Goal: Task Accomplishment & Management: Manage account settings

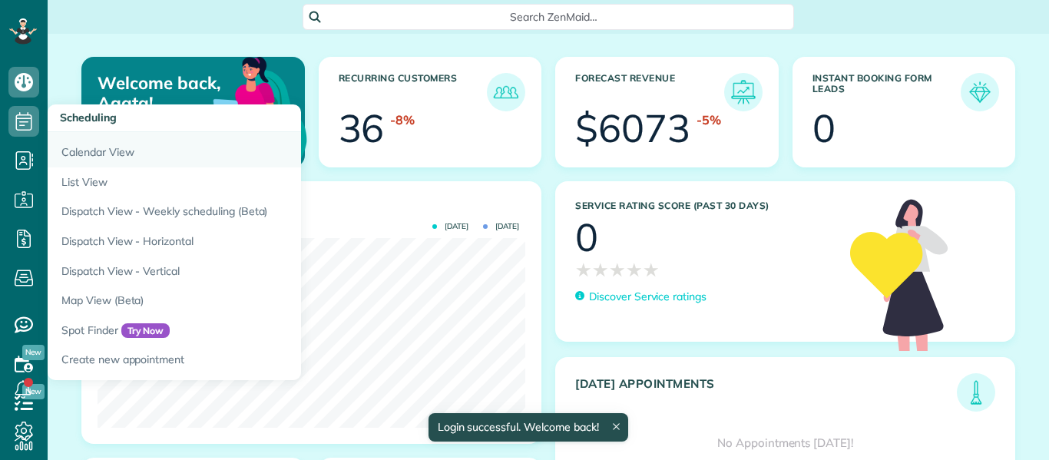
scroll to position [190, 428]
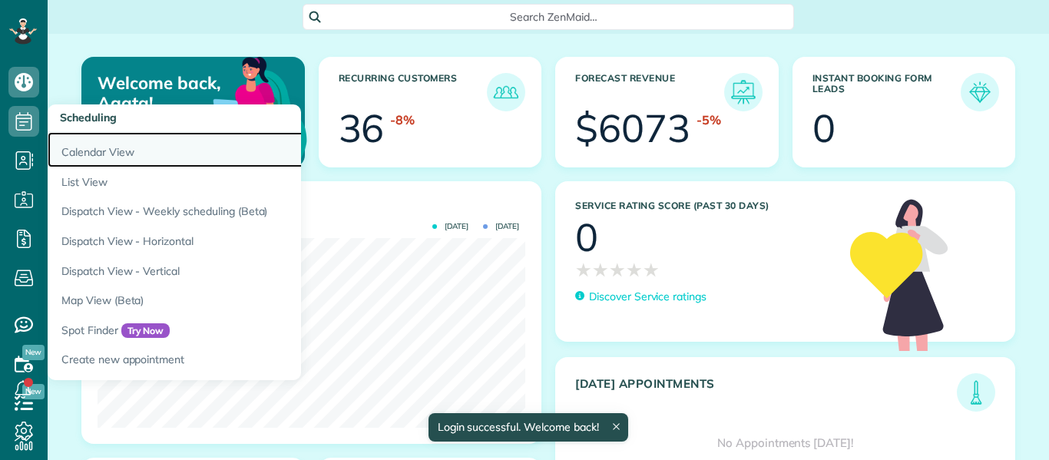
click at [105, 150] on link "Calendar View" at bounding box center [240, 149] width 384 height 35
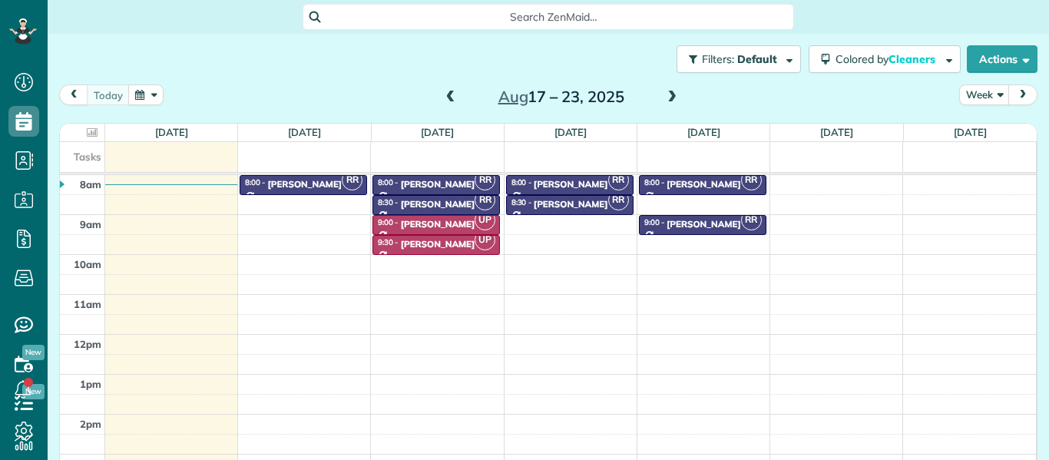
scroll to position [7, 7]
click at [454, 95] on span at bounding box center [450, 98] width 17 height 14
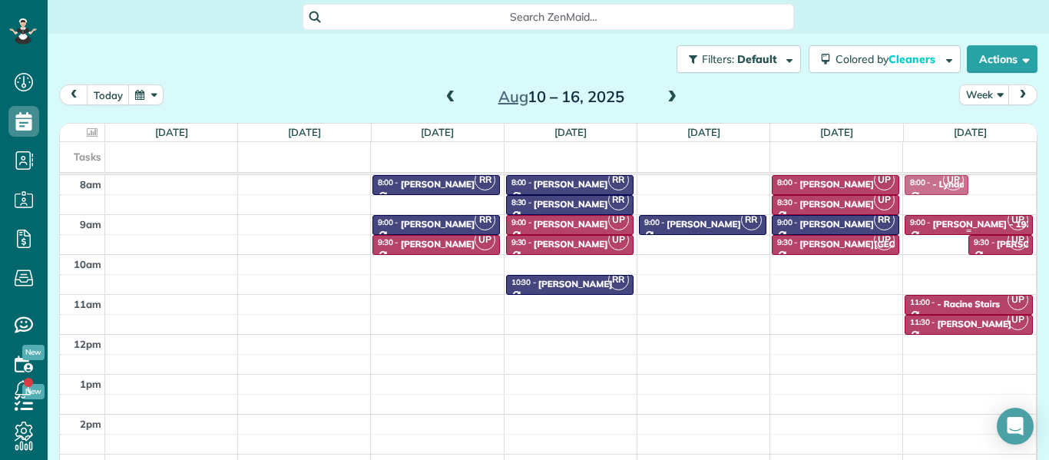
drag, startPoint x: 946, startPoint y: 236, endPoint x: 925, endPoint y: 177, distance: 62.6
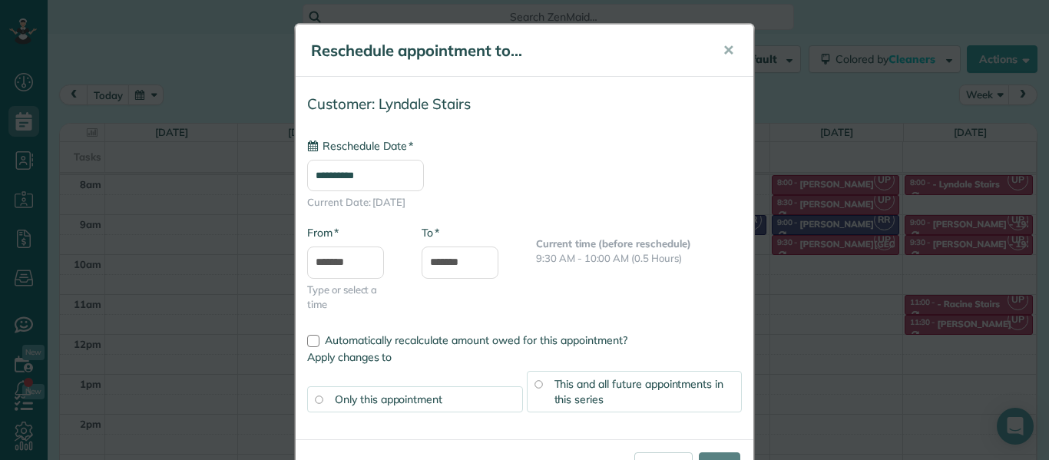
type input "**********"
click at [711, 454] on input "****" at bounding box center [719, 466] width 41 height 28
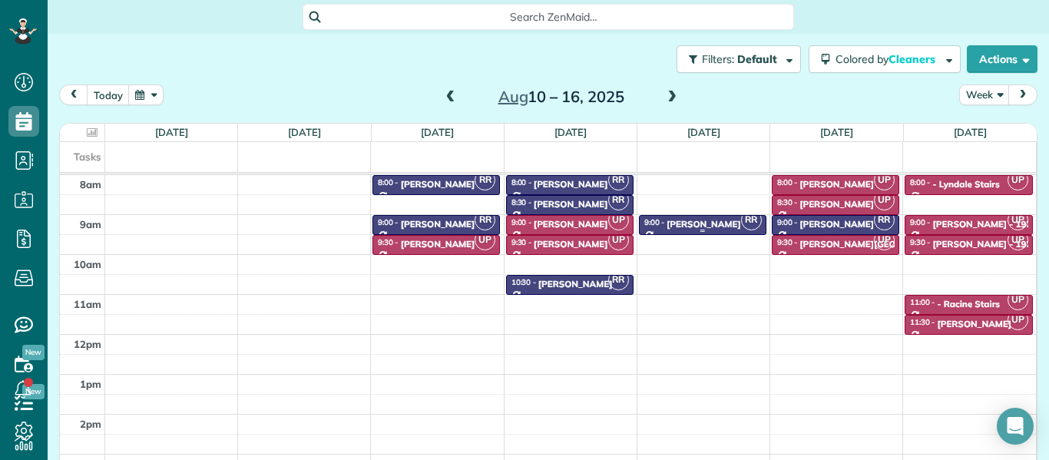
click at [678, 225] on div "Jennifer Bolin" at bounding box center [703, 224] width 74 height 11
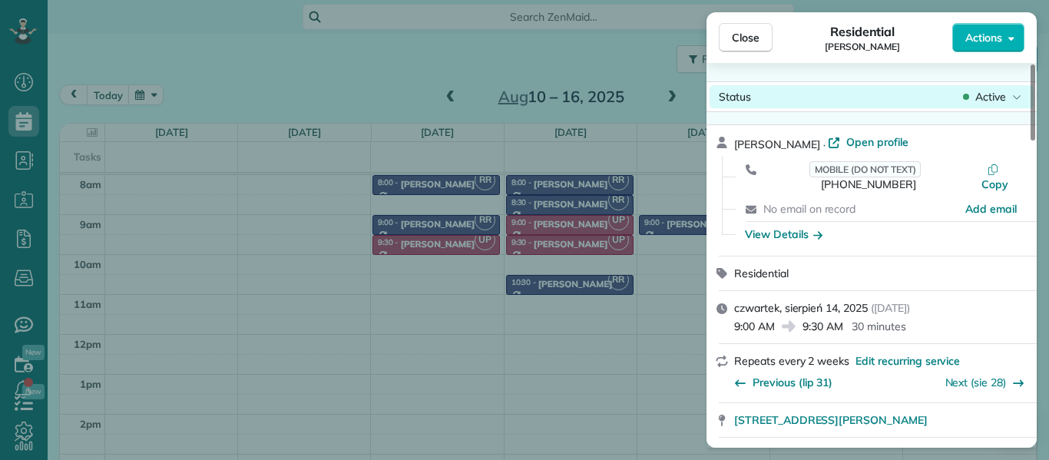
click at [1014, 96] on icon at bounding box center [1016, 96] width 9 height 15
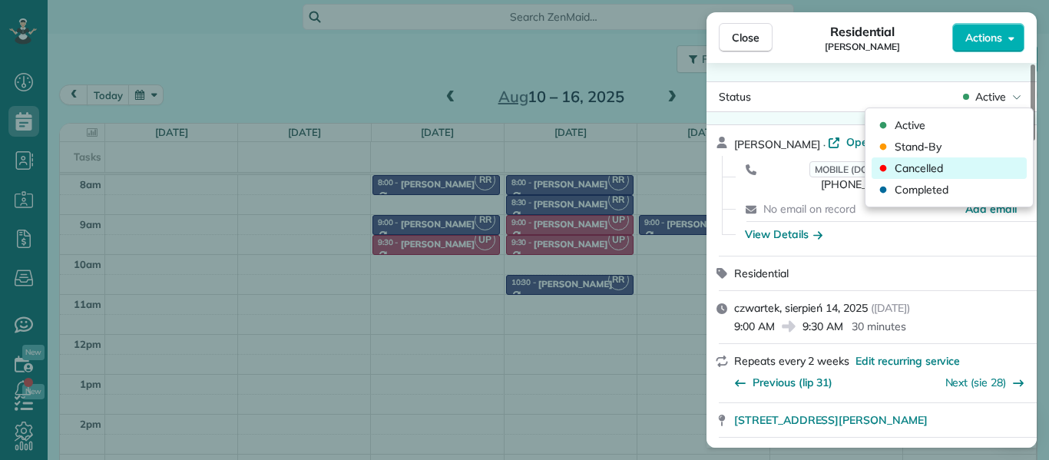
click at [960, 169] on div "Cancelled" at bounding box center [948, 167] width 155 height 21
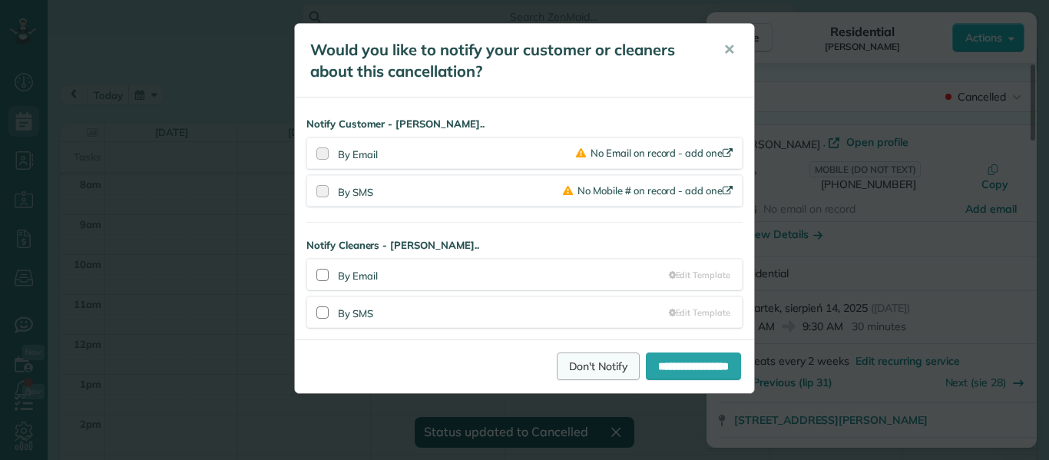
click at [578, 360] on link "Don't Notify" at bounding box center [598, 366] width 83 height 28
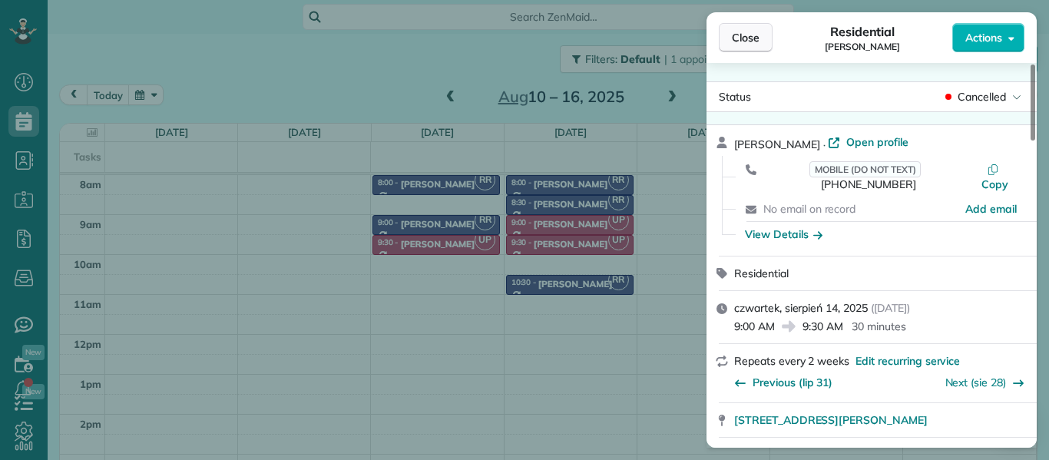
click at [739, 37] on span "Close" at bounding box center [746, 37] width 28 height 15
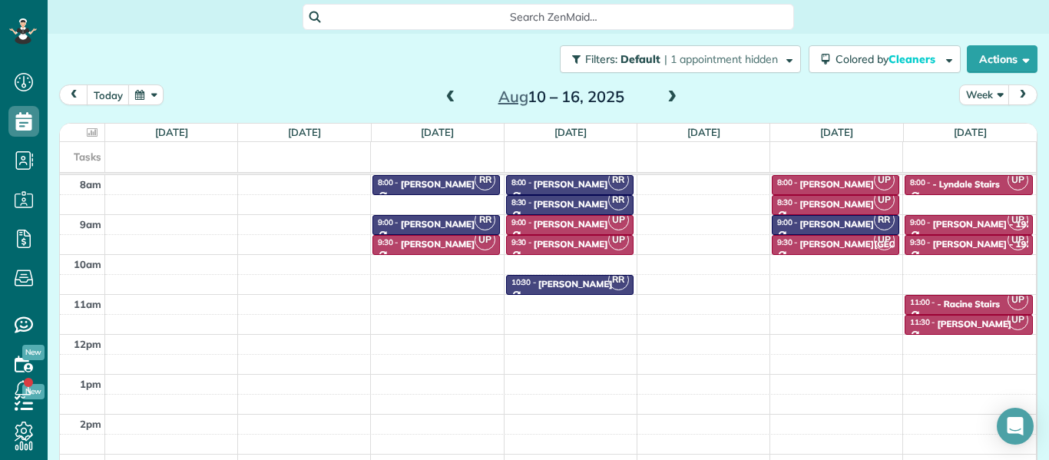
click at [455, 91] on span at bounding box center [450, 98] width 17 height 14
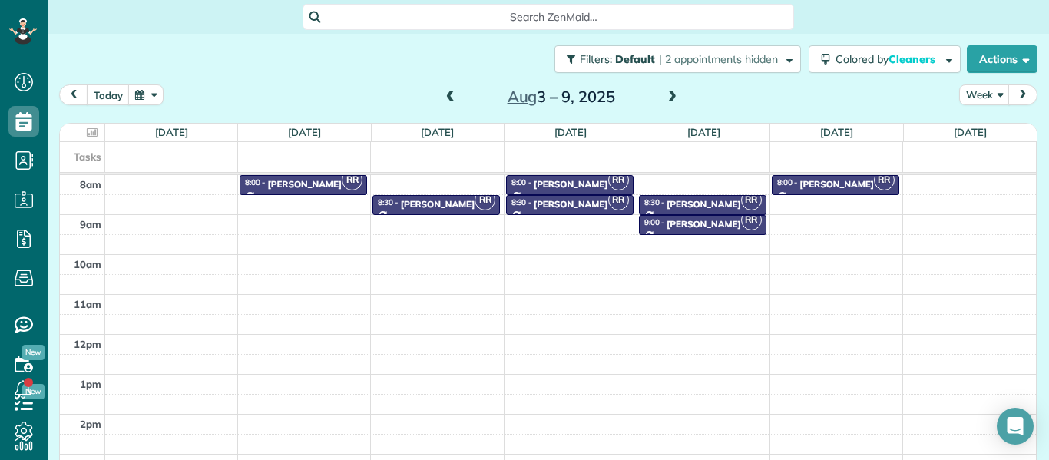
click at [451, 97] on span at bounding box center [450, 98] width 17 height 14
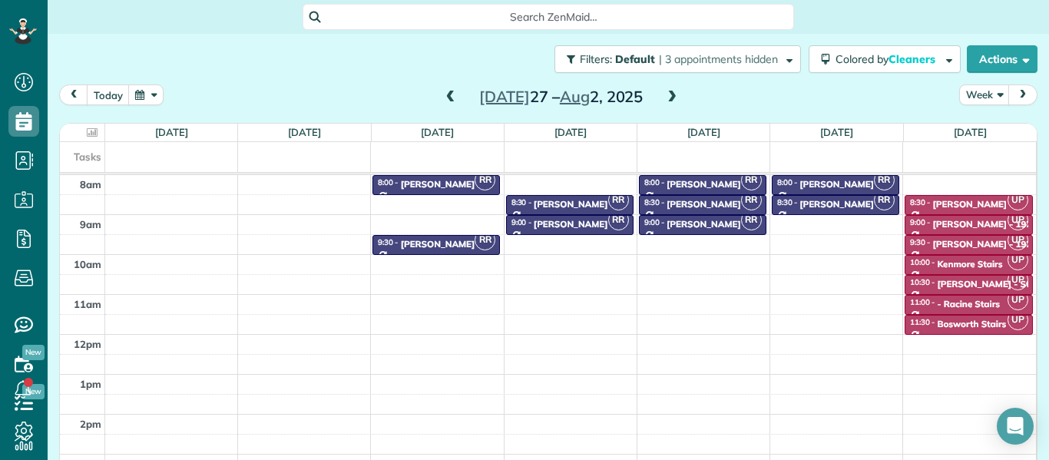
click at [671, 94] on span at bounding box center [671, 98] width 17 height 14
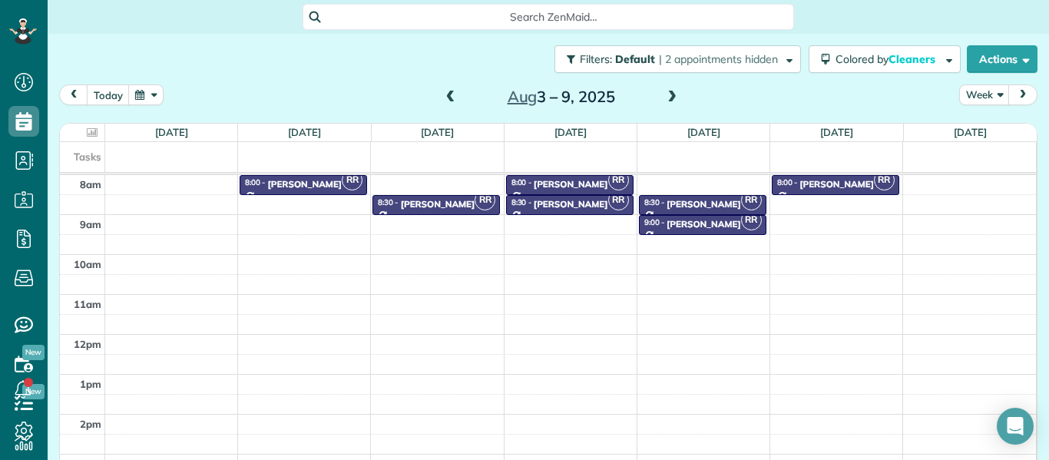
click at [671, 94] on span at bounding box center [671, 98] width 17 height 14
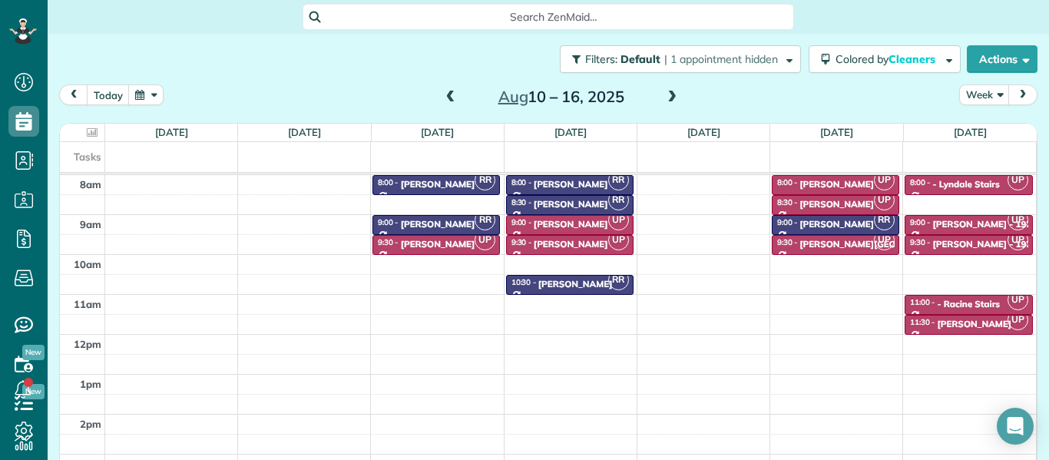
click at [453, 96] on span at bounding box center [450, 98] width 17 height 14
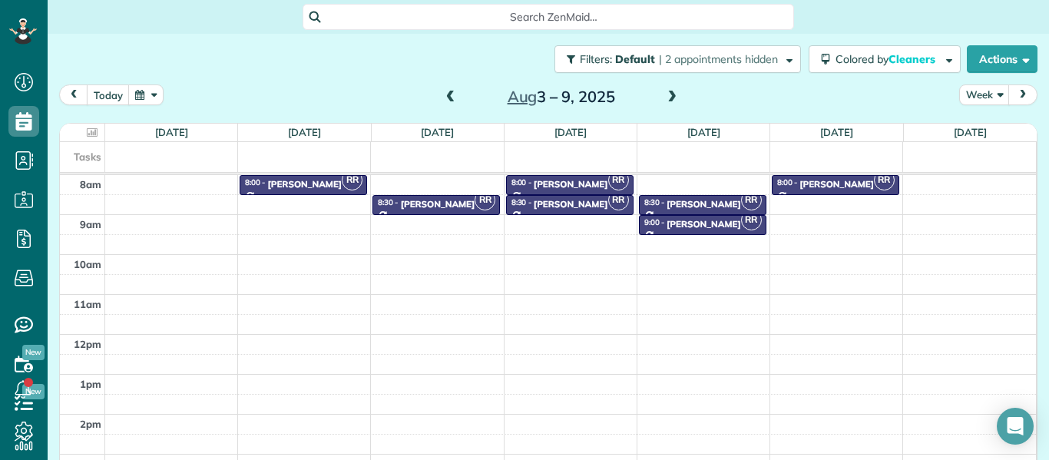
click at [453, 96] on span at bounding box center [450, 98] width 17 height 14
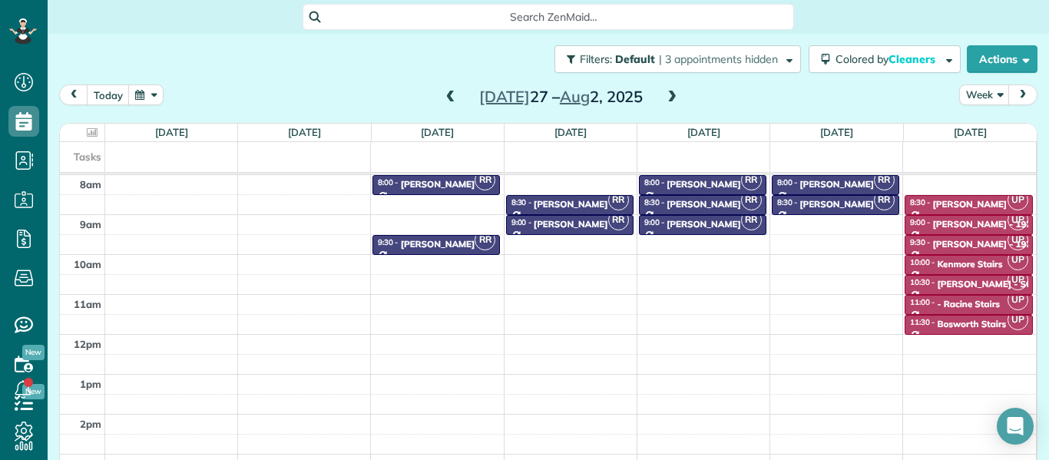
click at [673, 98] on span at bounding box center [671, 98] width 17 height 14
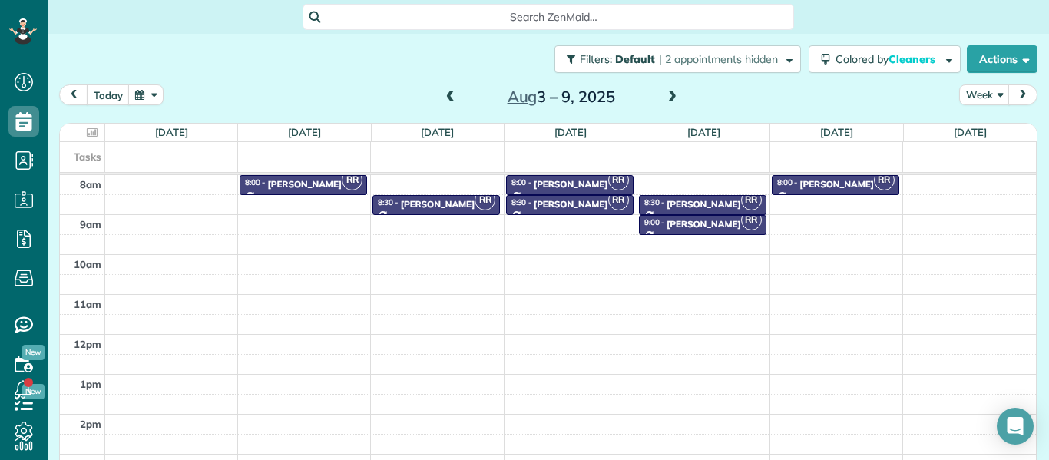
click at [673, 98] on span at bounding box center [671, 98] width 17 height 14
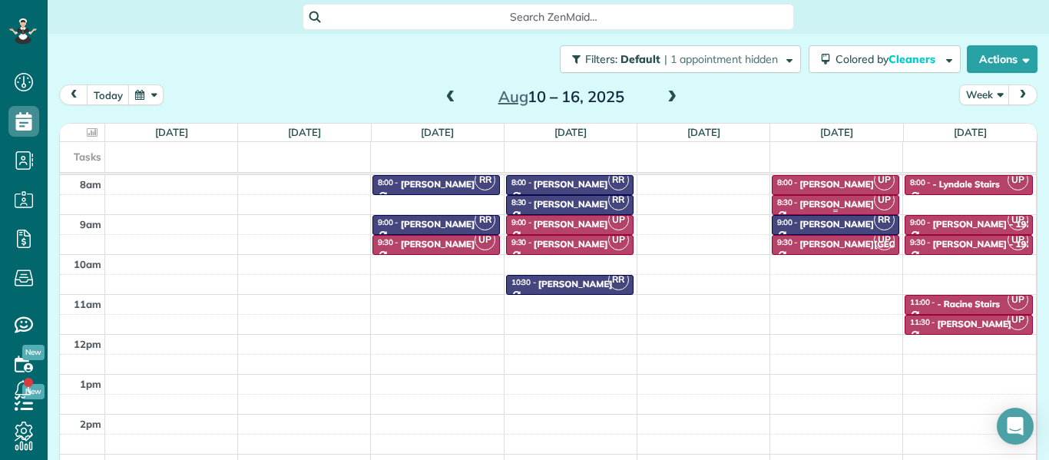
click at [838, 200] on div "Jen Lombardo" at bounding box center [836, 204] width 74 height 11
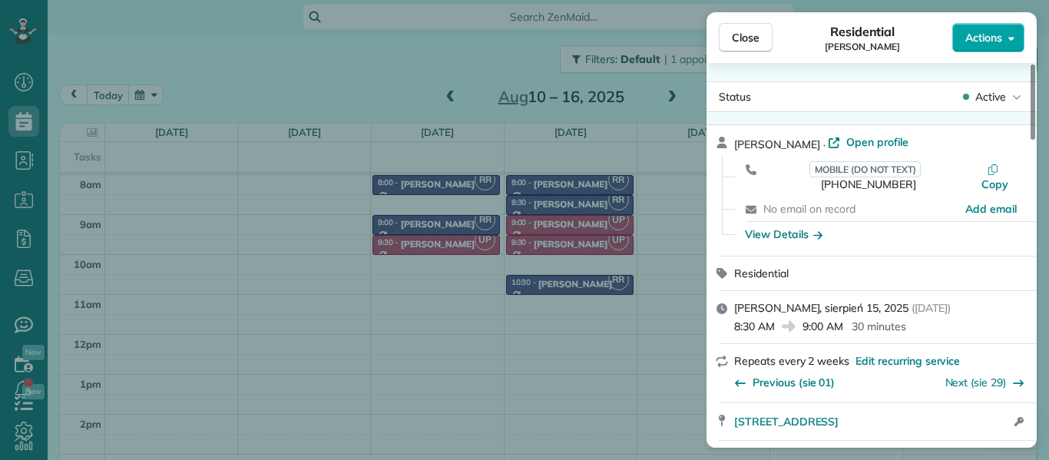
click at [986, 38] on span "Actions" at bounding box center [983, 37] width 37 height 15
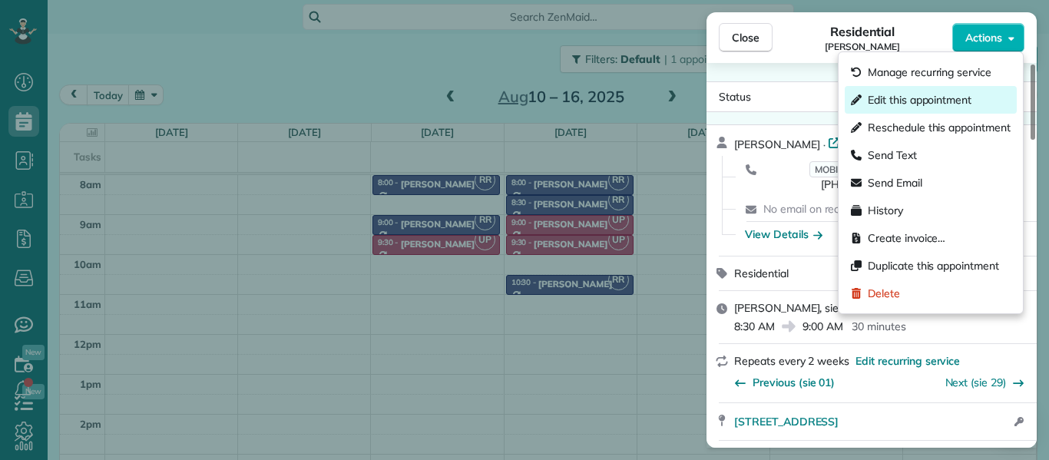
click at [952, 96] on span "Edit this appointment" at bounding box center [919, 99] width 104 height 15
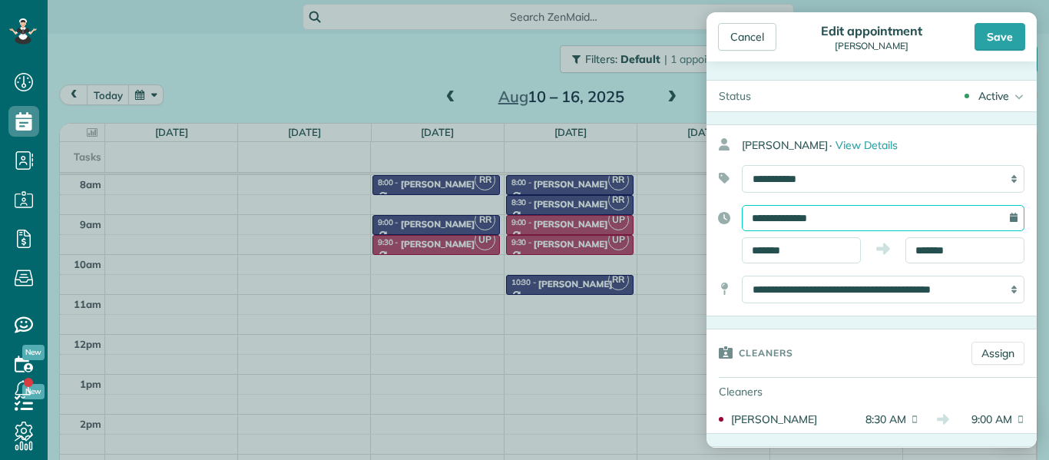
click at [873, 219] on input "**********" at bounding box center [883, 218] width 282 height 26
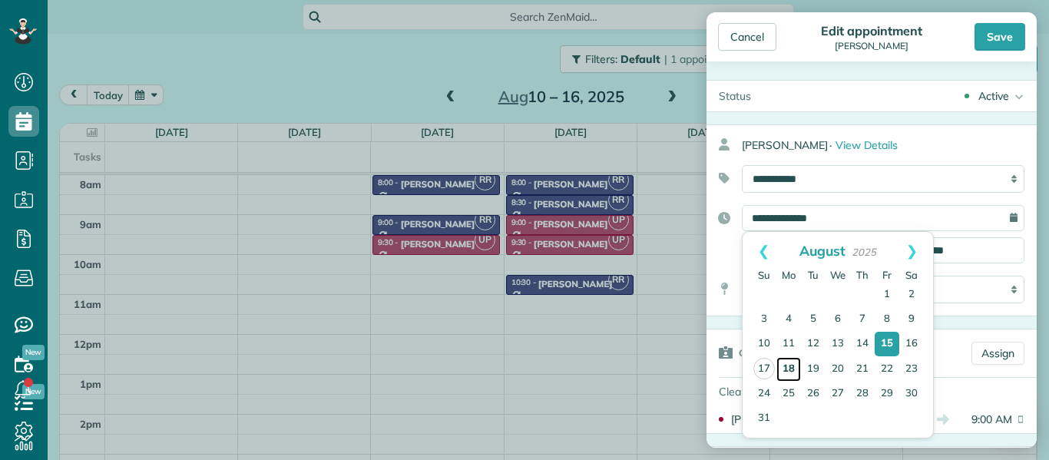
click at [789, 368] on link "18" at bounding box center [788, 369] width 25 height 25
type input "**********"
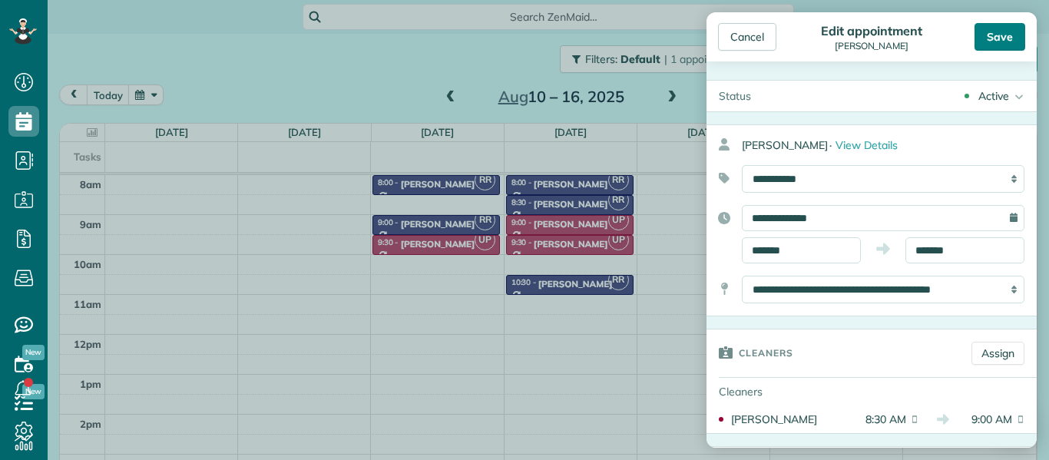
click at [1008, 35] on div "Save" at bounding box center [999, 37] width 51 height 28
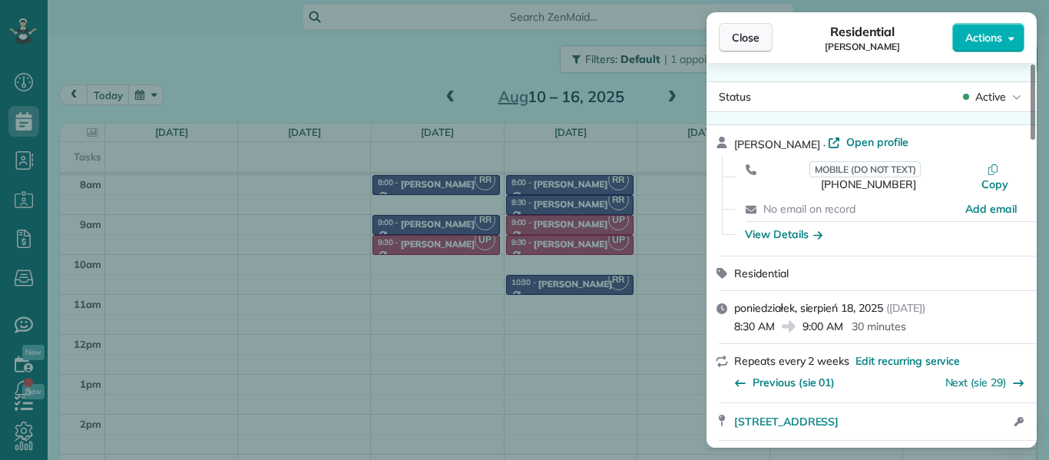
click at [750, 37] on span "Close" at bounding box center [746, 37] width 28 height 15
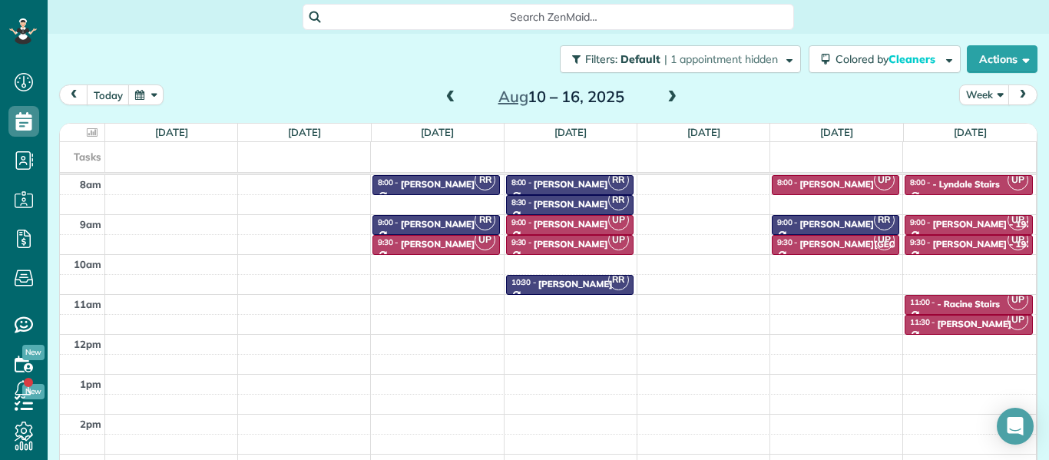
click at [446, 94] on span at bounding box center [450, 98] width 17 height 14
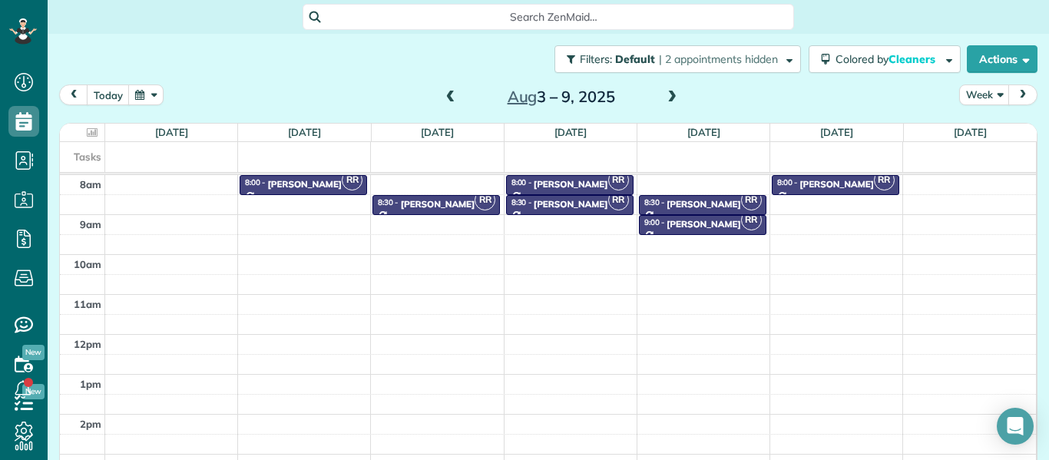
click at [446, 94] on span at bounding box center [450, 98] width 17 height 14
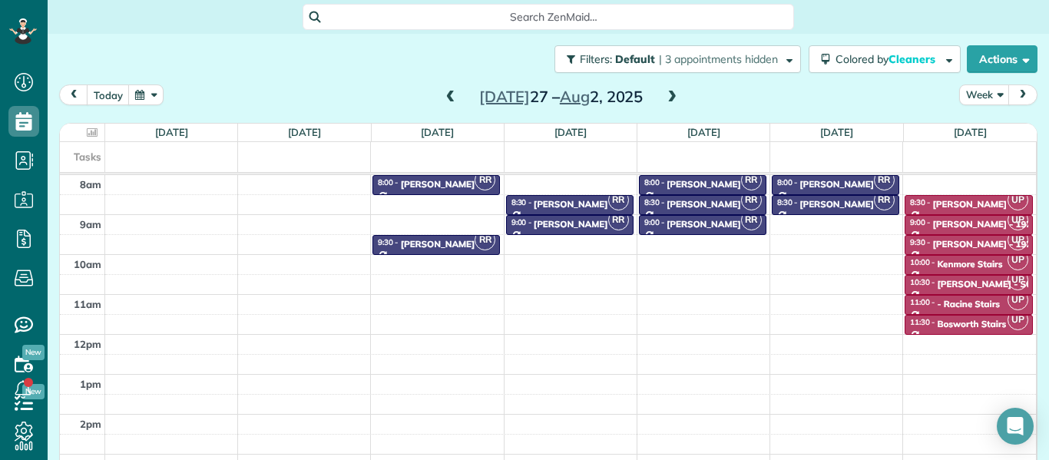
click at [446, 94] on span at bounding box center [450, 98] width 17 height 14
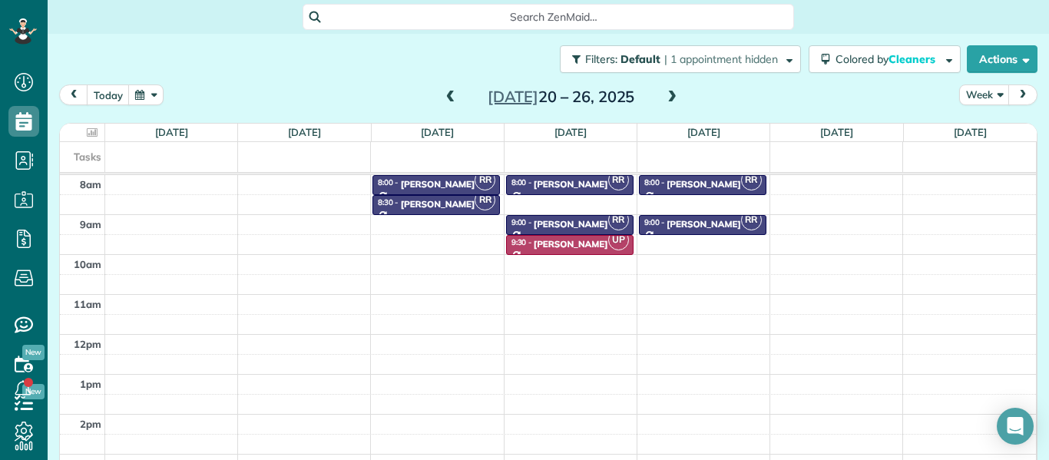
click at [446, 94] on span at bounding box center [450, 98] width 17 height 14
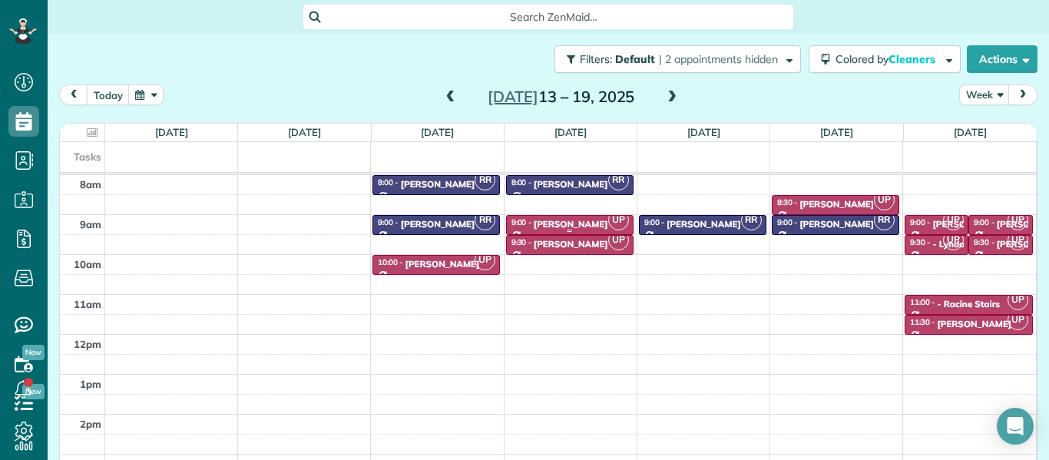
click at [537, 225] on div "Adelle Seymour" at bounding box center [570, 224] width 74 height 11
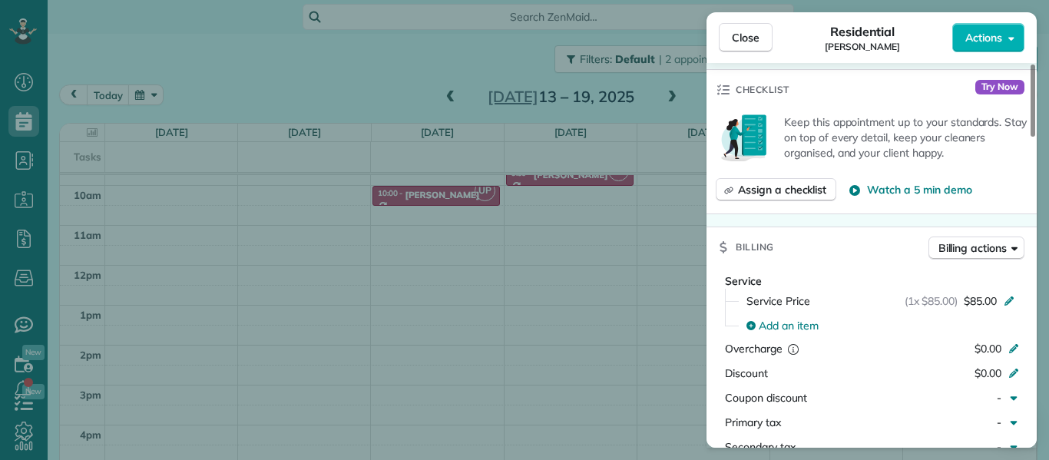
scroll to position [664, 0]
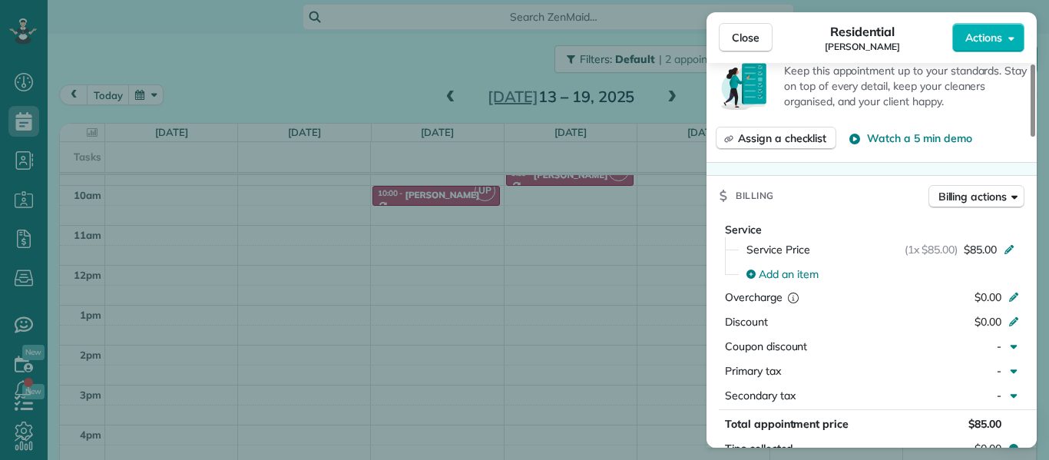
drag, startPoint x: 943, startPoint y: 233, endPoint x: 877, endPoint y: 183, distance: 83.8
click at [877, 183] on div "This appointment is linked to Payroll ID #291 . If you make changes to this app…" at bounding box center [871, 422] width 330 height 2011
click at [732, 36] on span "Close" at bounding box center [746, 37] width 28 height 15
